Goal: Find specific page/section: Find specific page/section

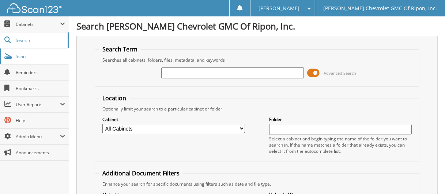
click at [27, 56] on span "Scan" at bounding box center [40, 56] width 49 height 6
click at [50, 56] on span "Scan" at bounding box center [40, 56] width 49 height 6
click at [201, 75] on input "text" at bounding box center [232, 73] width 142 height 11
type input "105878"
click at [313, 69] on span at bounding box center [313, 73] width 12 height 11
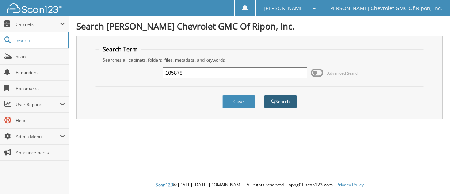
click at [293, 100] on button "Search" at bounding box center [280, 102] width 33 height 14
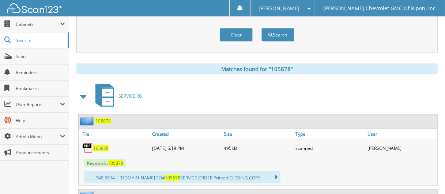
scroll to position [292, 0]
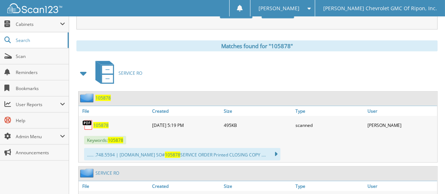
click at [104, 95] on span "105878" at bounding box center [102, 98] width 15 height 6
